Goal: Task Accomplishment & Management: Use online tool/utility

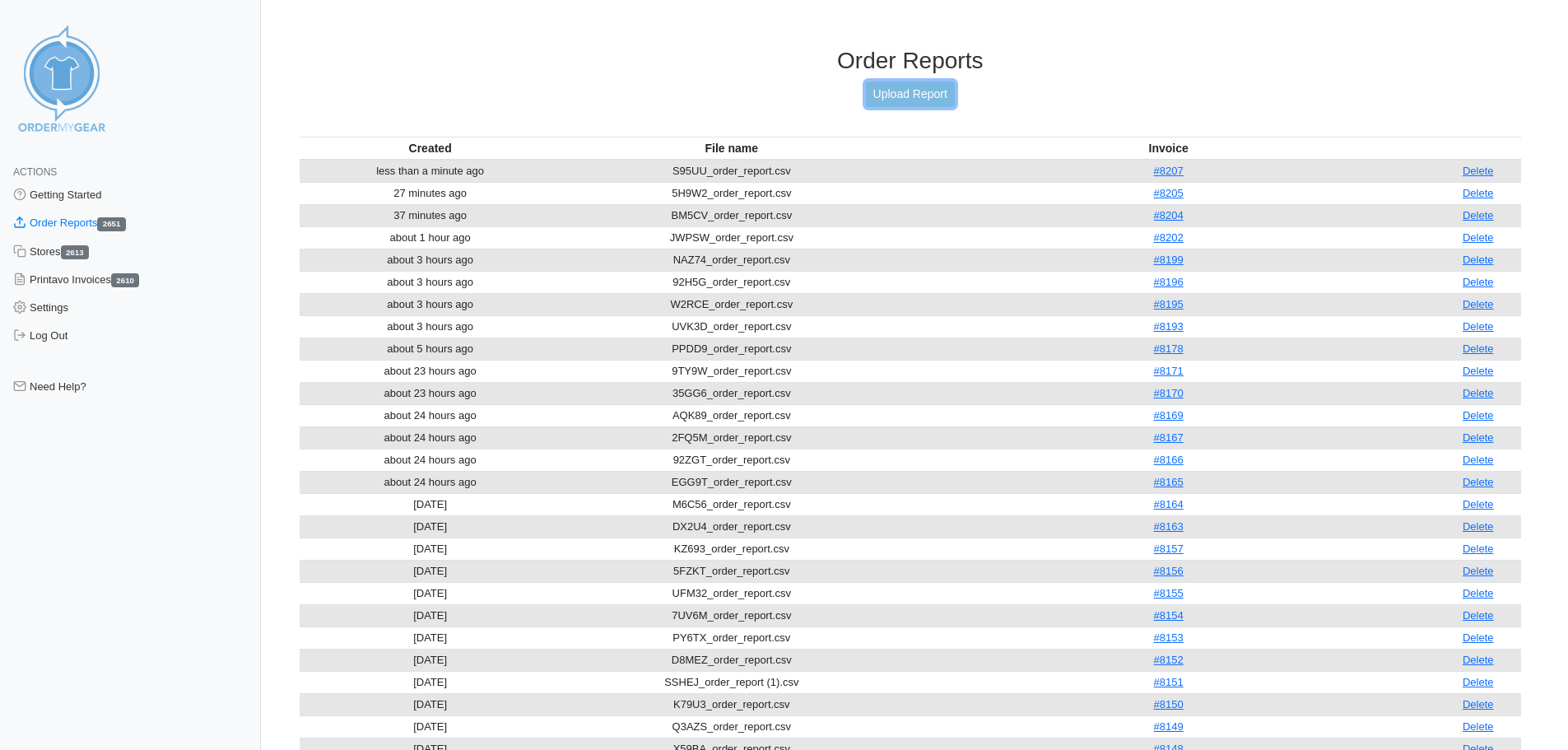
click at [913, 102] on link "Upload Report" at bounding box center [910, 95] width 89 height 26
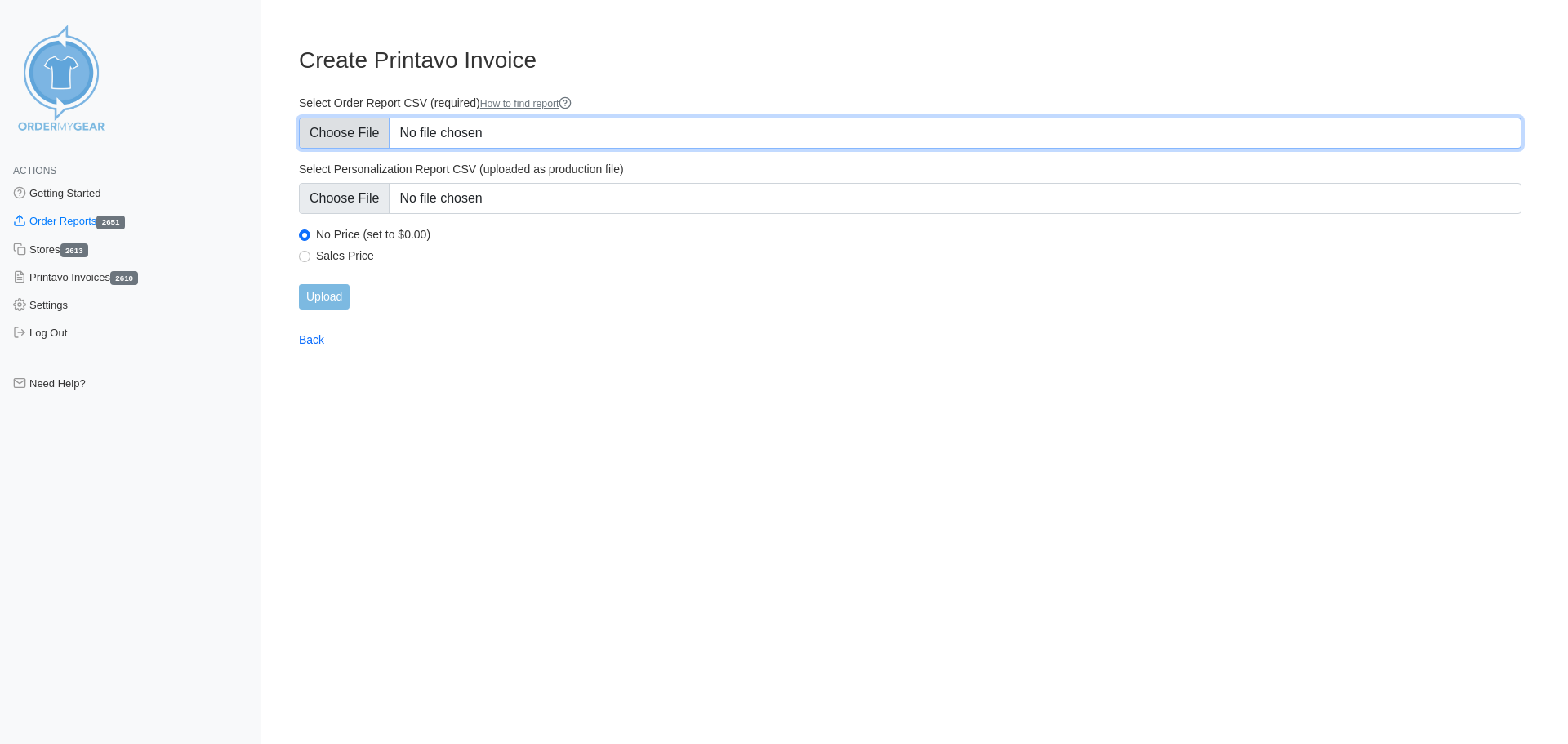
click at [470, 125] on input "Select Order Report CSV (required) How to find report" at bounding box center [911, 132] width 1223 height 31
type input "C:\fakepath\7XC9Q_order_report.csv"
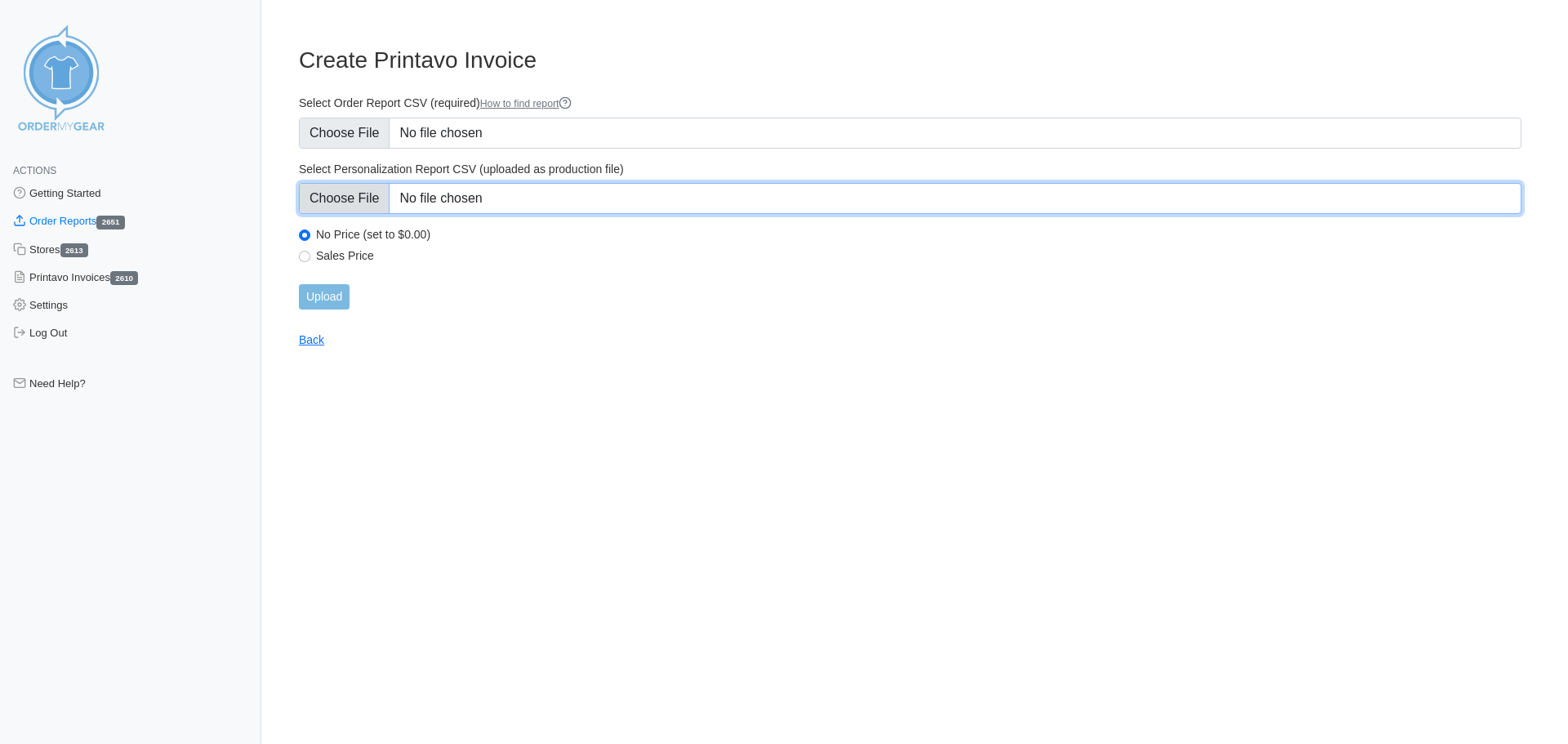
click at [641, 210] on input "Select Personalization Report CSV (uploaded as production file)" at bounding box center [911, 198] width 1223 height 31
type input "C:\fakepath\7XC9Q_personalization_report.csv"
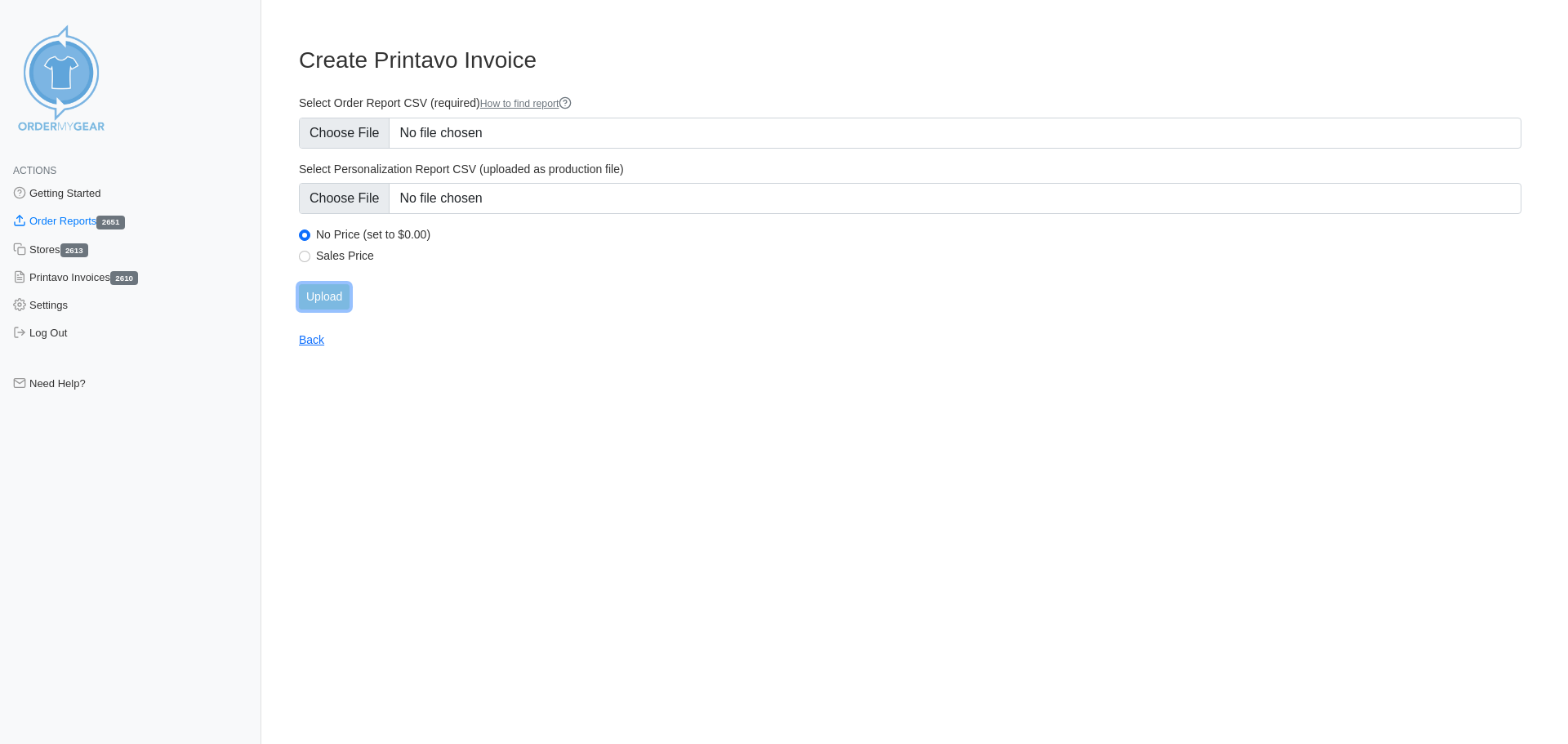
click at [328, 295] on input "Upload" at bounding box center [324, 297] width 50 height 26
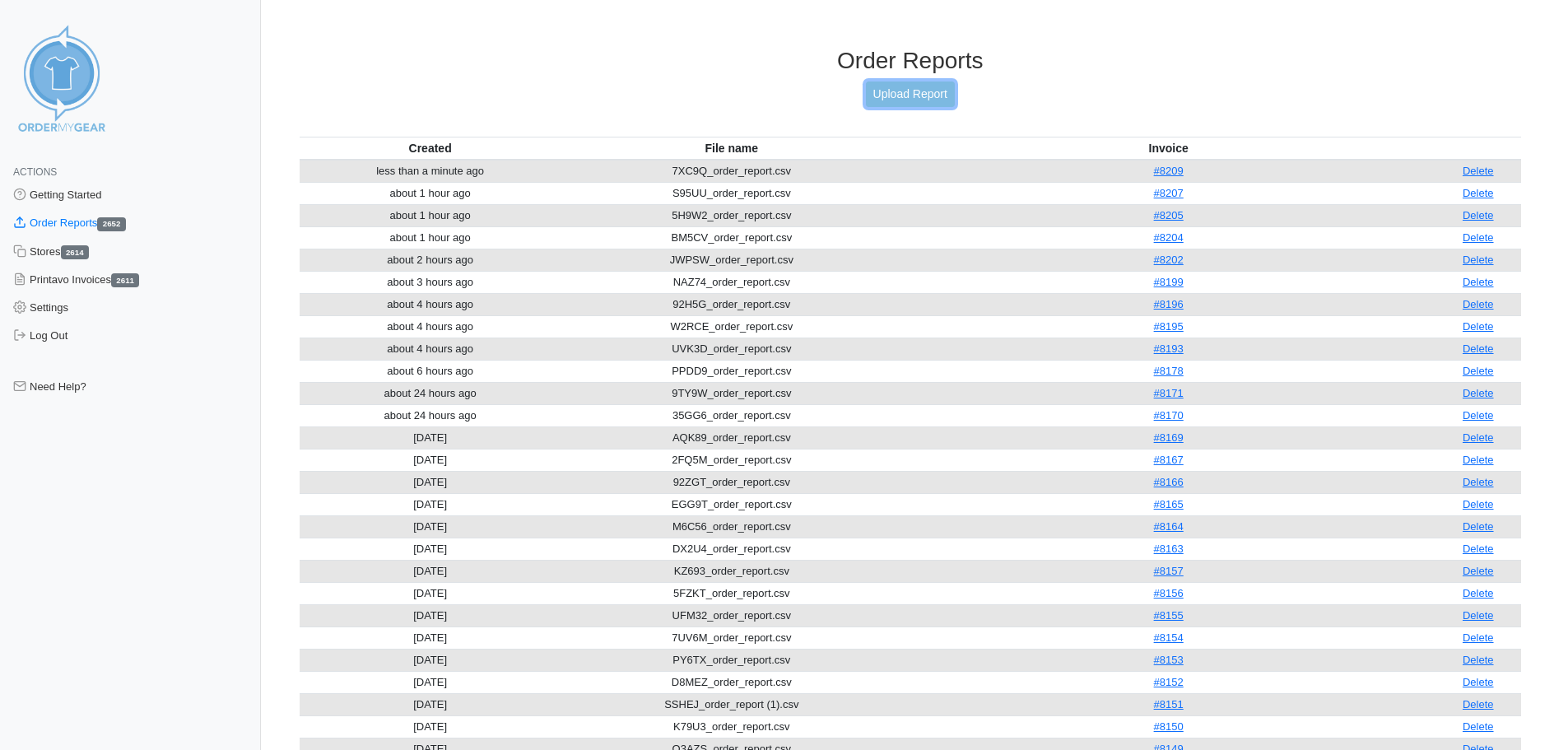
click at [920, 93] on link "Upload Report" at bounding box center [910, 95] width 89 height 26
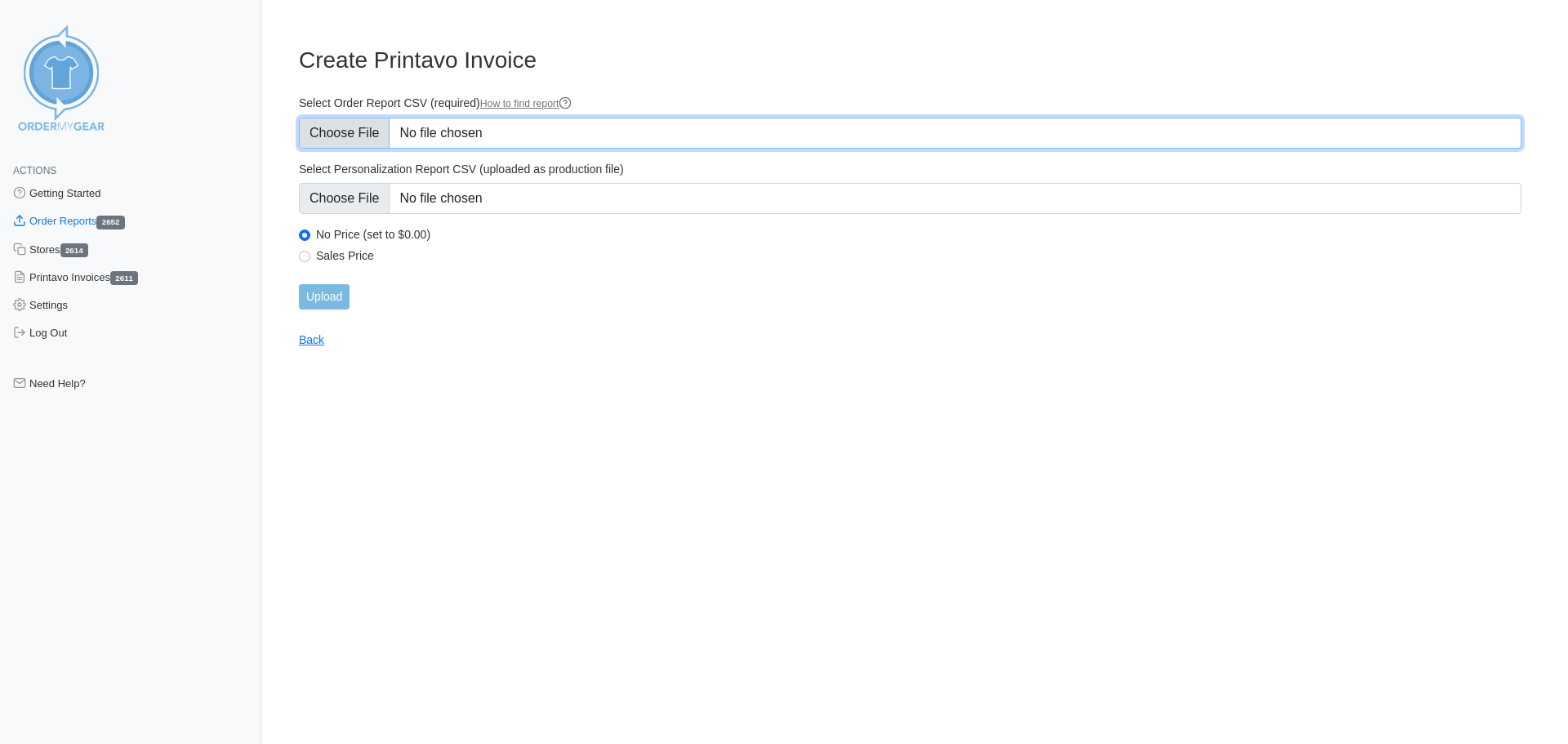
click at [488, 134] on input "Select Order Report CSV (required) How to find report" at bounding box center [911, 132] width 1223 height 31
type input "C:\fakepath\86TRU_order_report.csv"
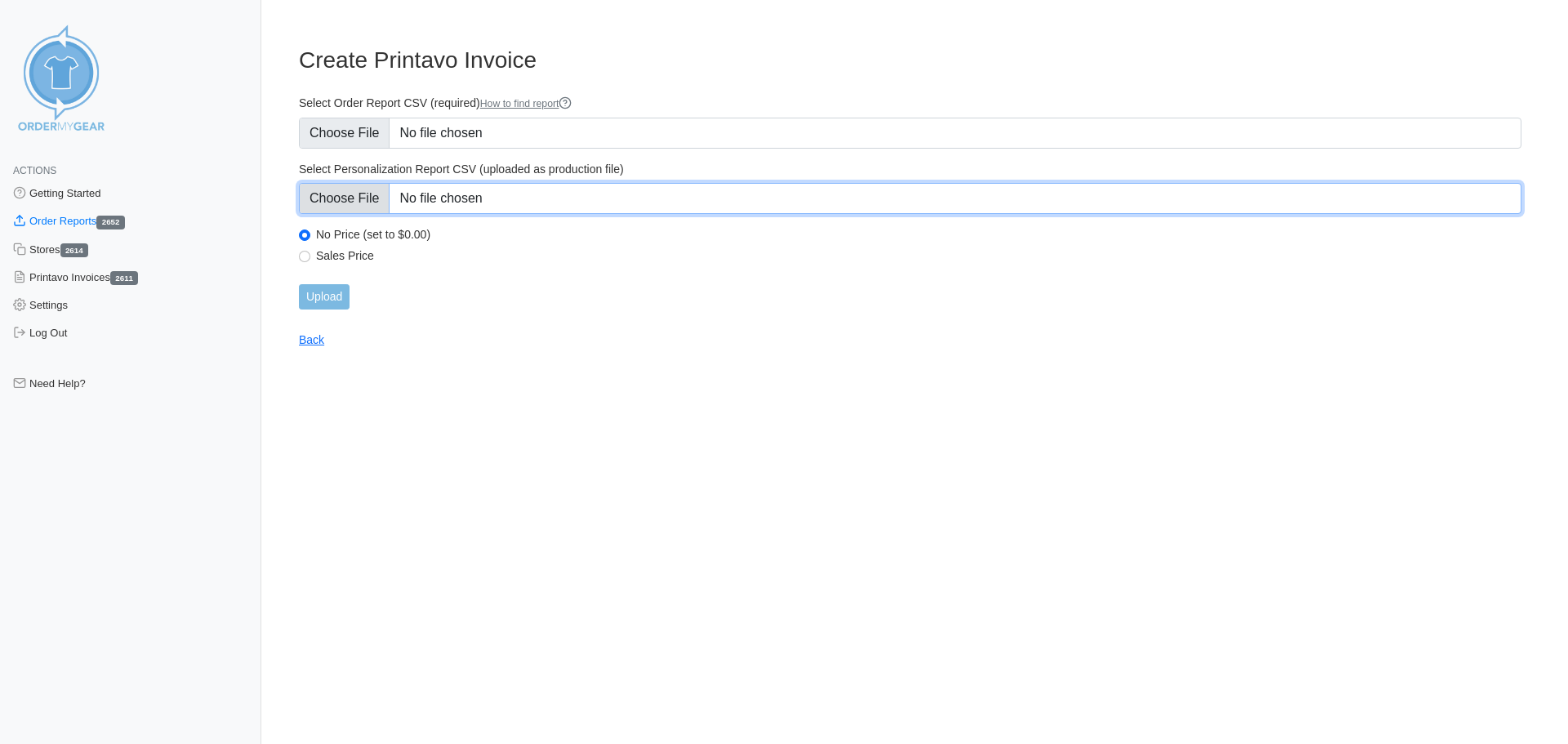
click at [633, 203] on input "Select Personalization Report CSV (uploaded as production file)" at bounding box center [911, 198] width 1223 height 31
type input "C:\fakepath\86TRU_personalization_report.csv"
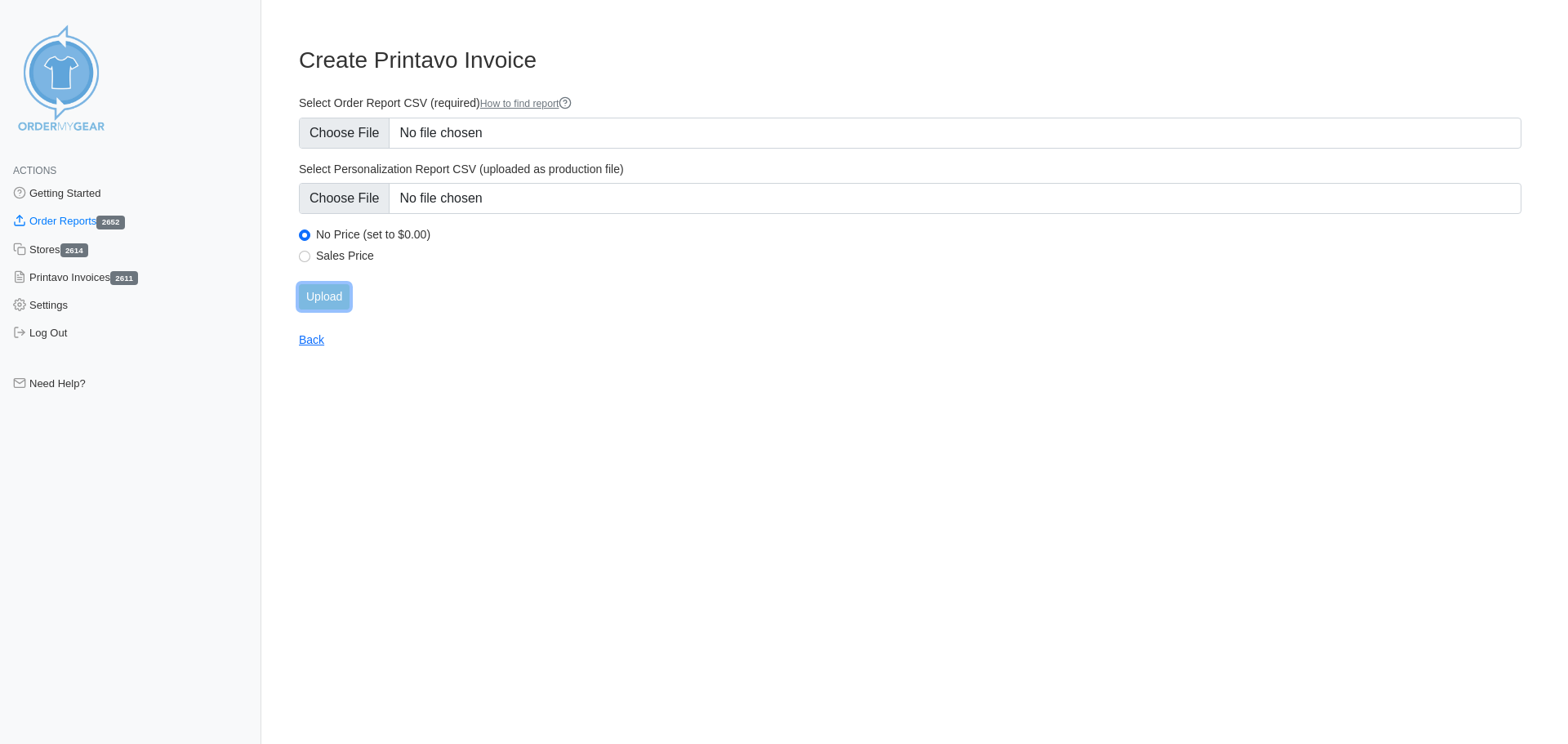
click at [323, 300] on input "Upload" at bounding box center [324, 297] width 50 height 26
